Goal: Task Accomplishment & Management: Use online tool/utility

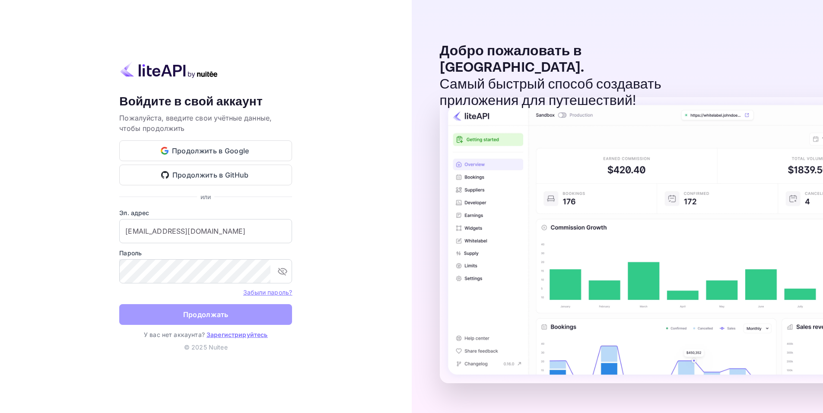
click at [244, 319] on button "Продолжать" at bounding box center [205, 314] width 173 height 21
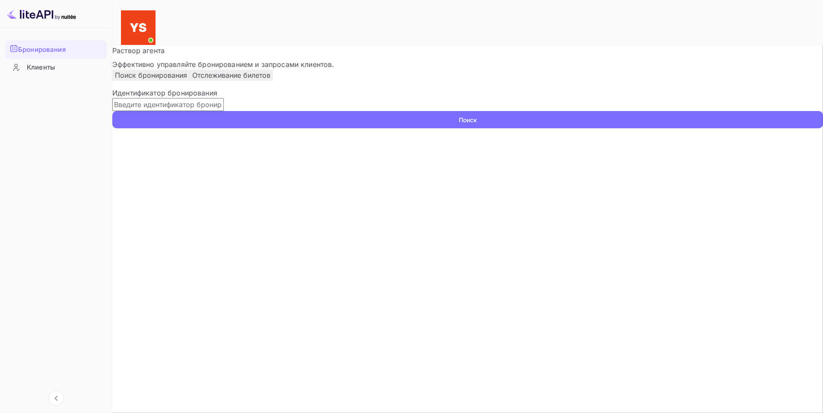
click at [203, 111] on input "text" at bounding box center [168, 104] width 112 height 13
paste input "9186087"
type input "9186087"
click at [477, 124] on ya-tr-span "Поиск" at bounding box center [468, 119] width 18 height 9
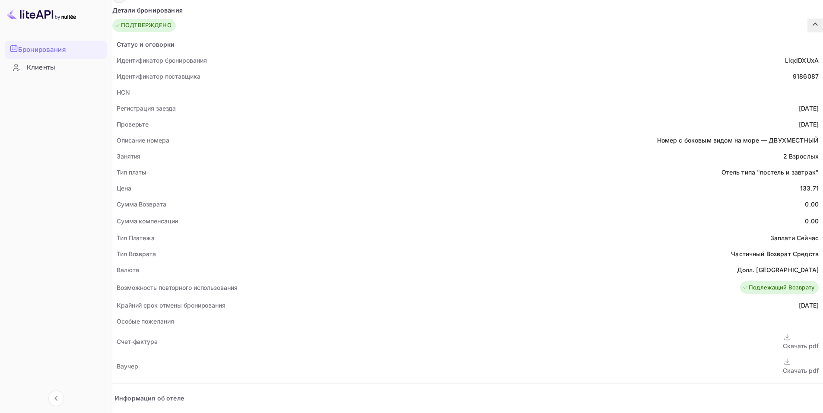
scroll to position [216, 0]
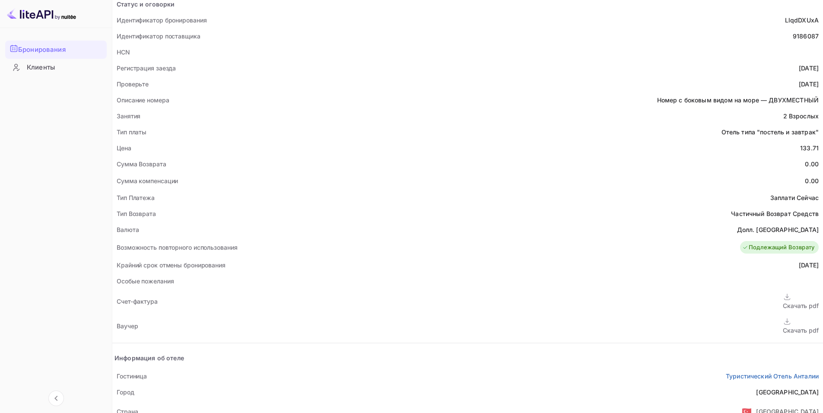
click at [783, 327] on ya-tr-span "Скачать pdf" at bounding box center [801, 330] width 36 height 7
